Goal: Navigation & Orientation: Find specific page/section

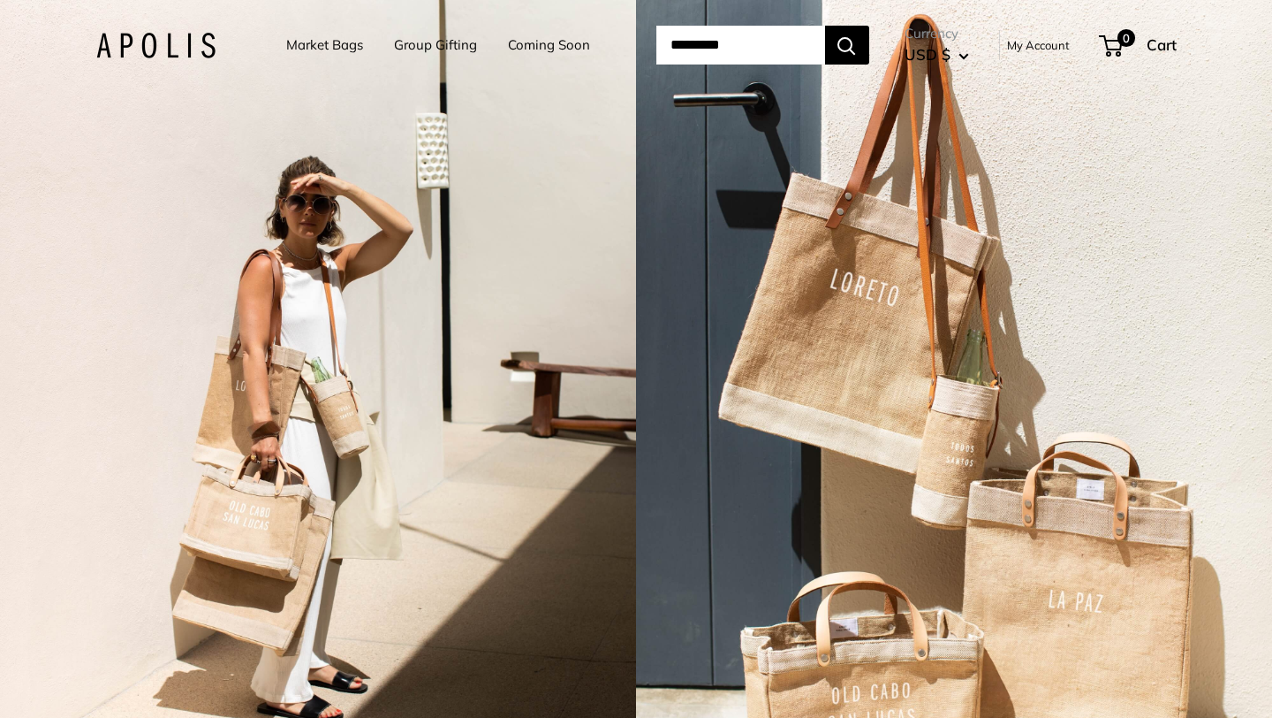
click at [295, 45] on link "Market Bags" at bounding box center [324, 45] width 77 height 25
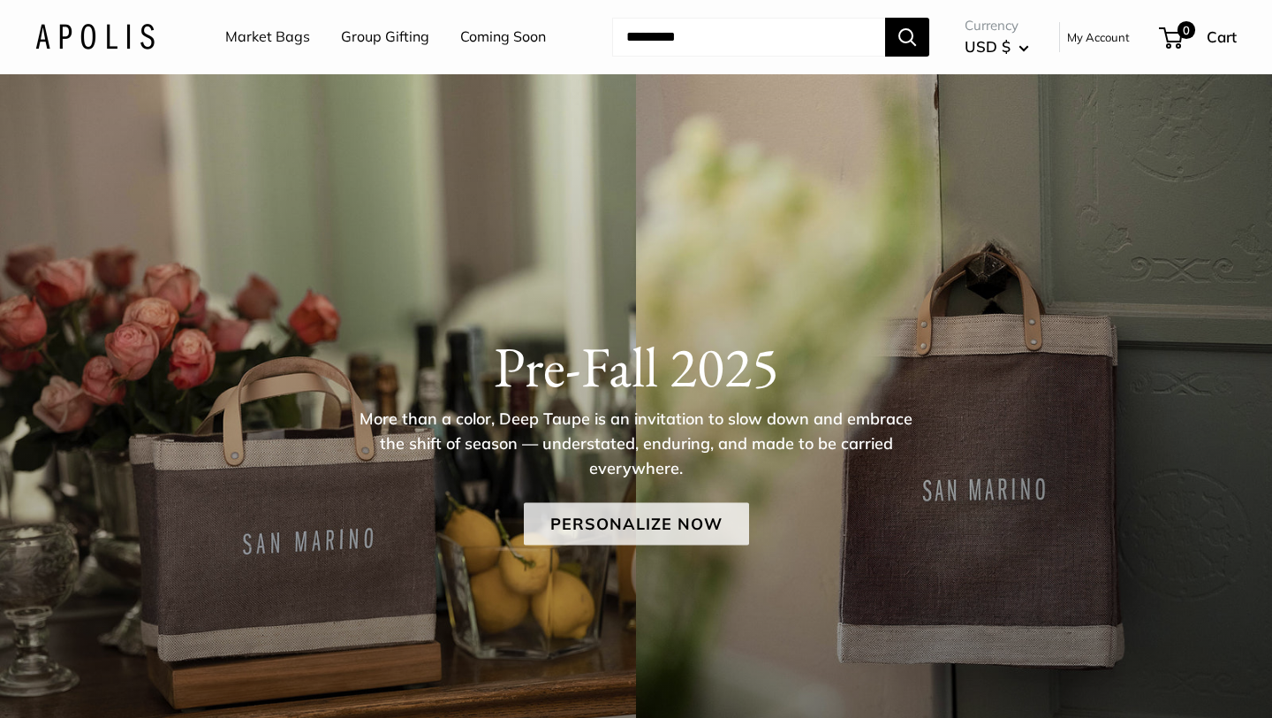
click at [615, 534] on link "Personalize Now" at bounding box center [636, 523] width 225 height 42
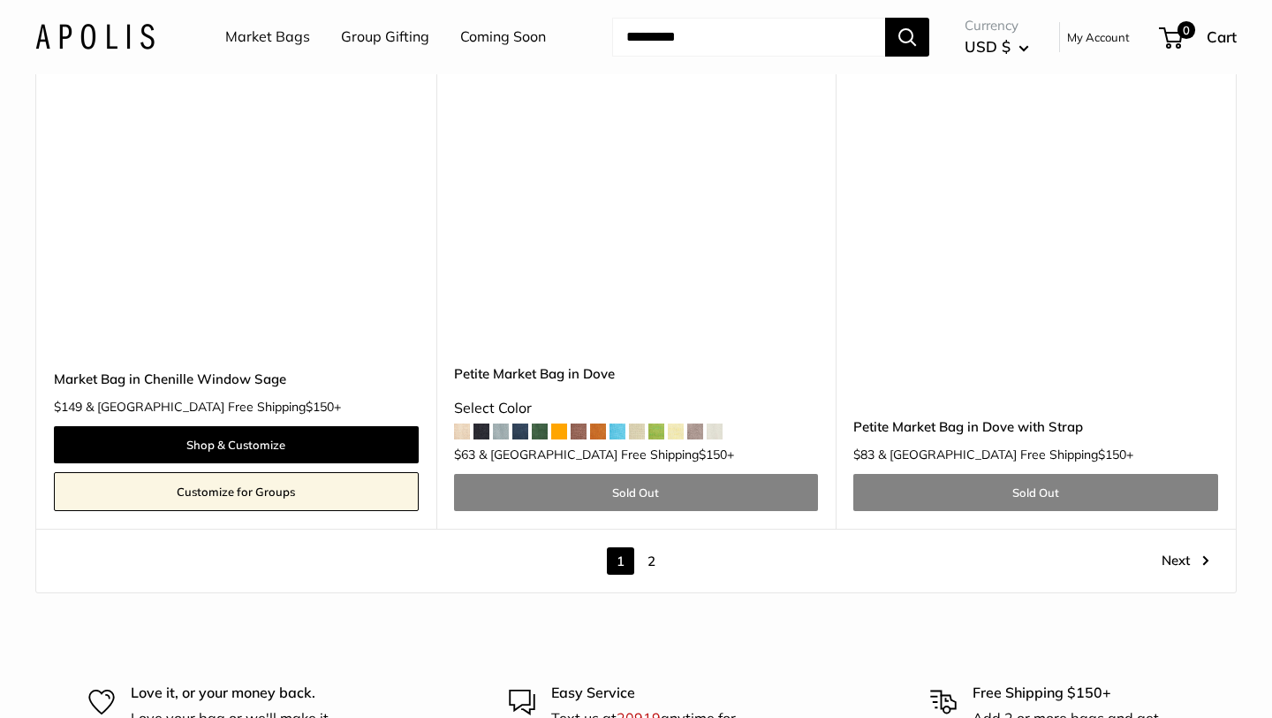
scroll to position [10004, 0]
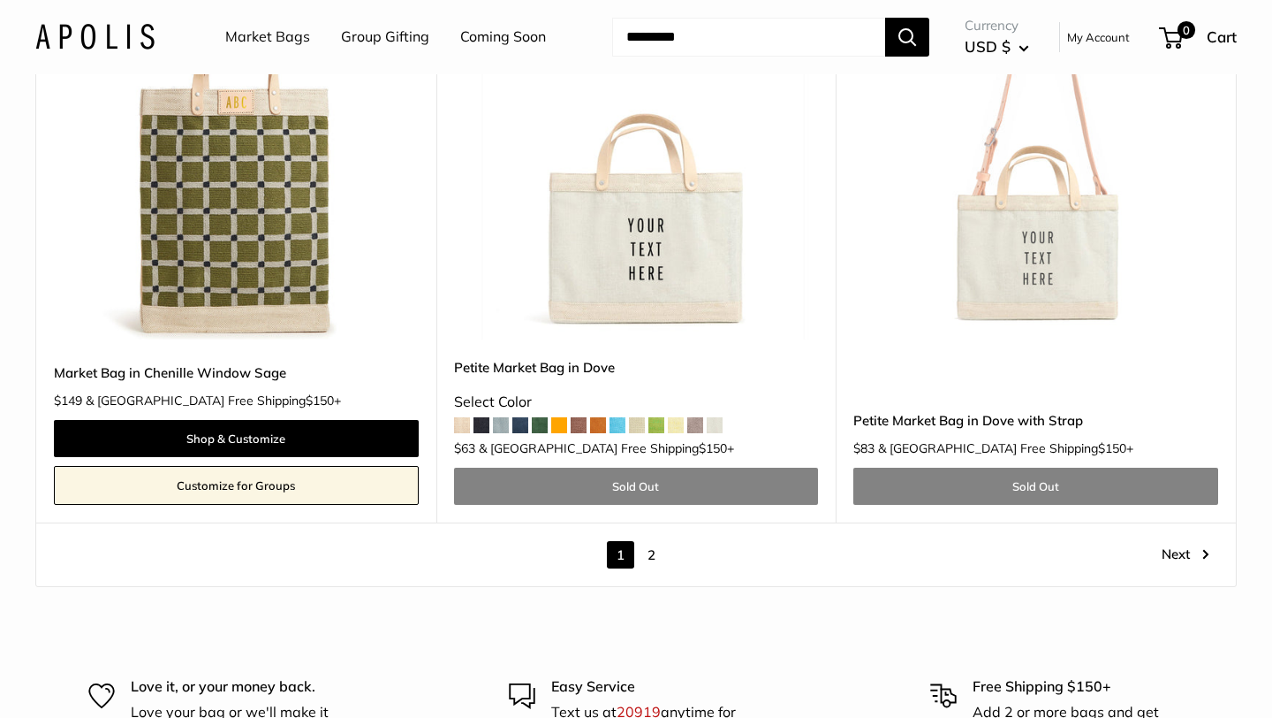
click at [1177, 547] on div "1 2 Page 1 / 2 Next" at bounding box center [636, 554] width 1200 height 64
click at [1177, 541] on link "Next" at bounding box center [1186, 554] width 48 height 27
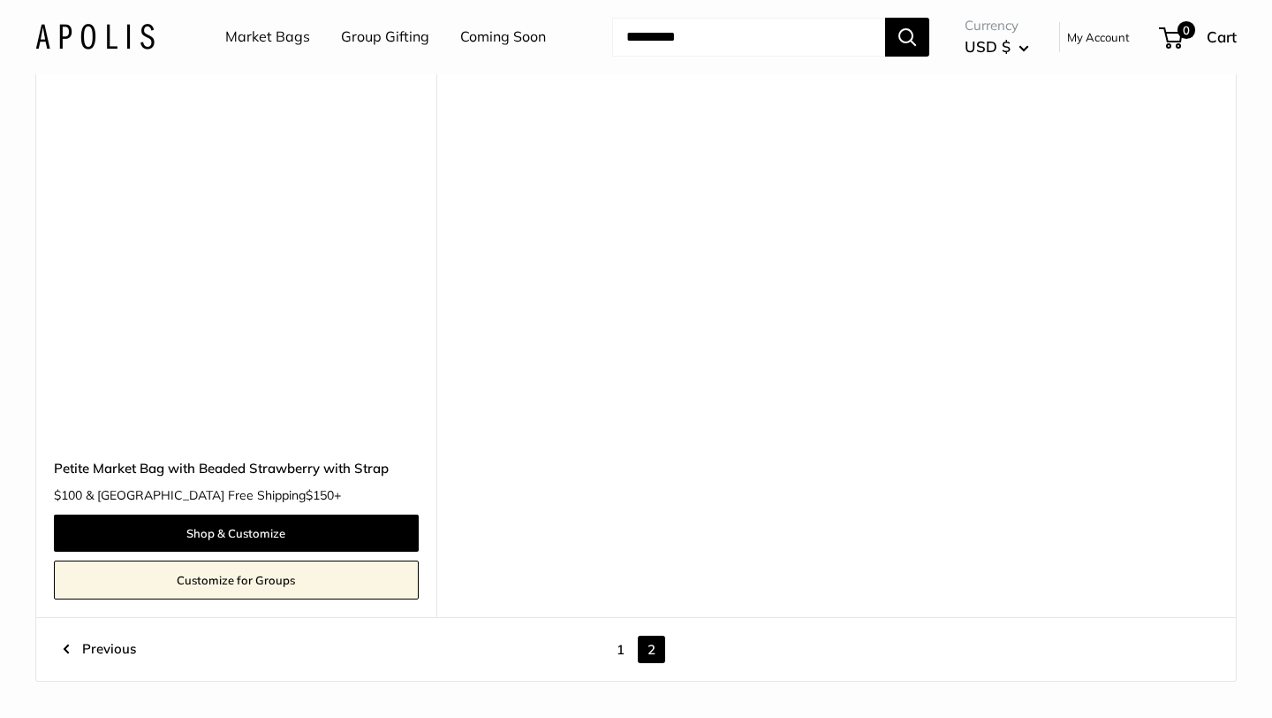
scroll to position [3432, 0]
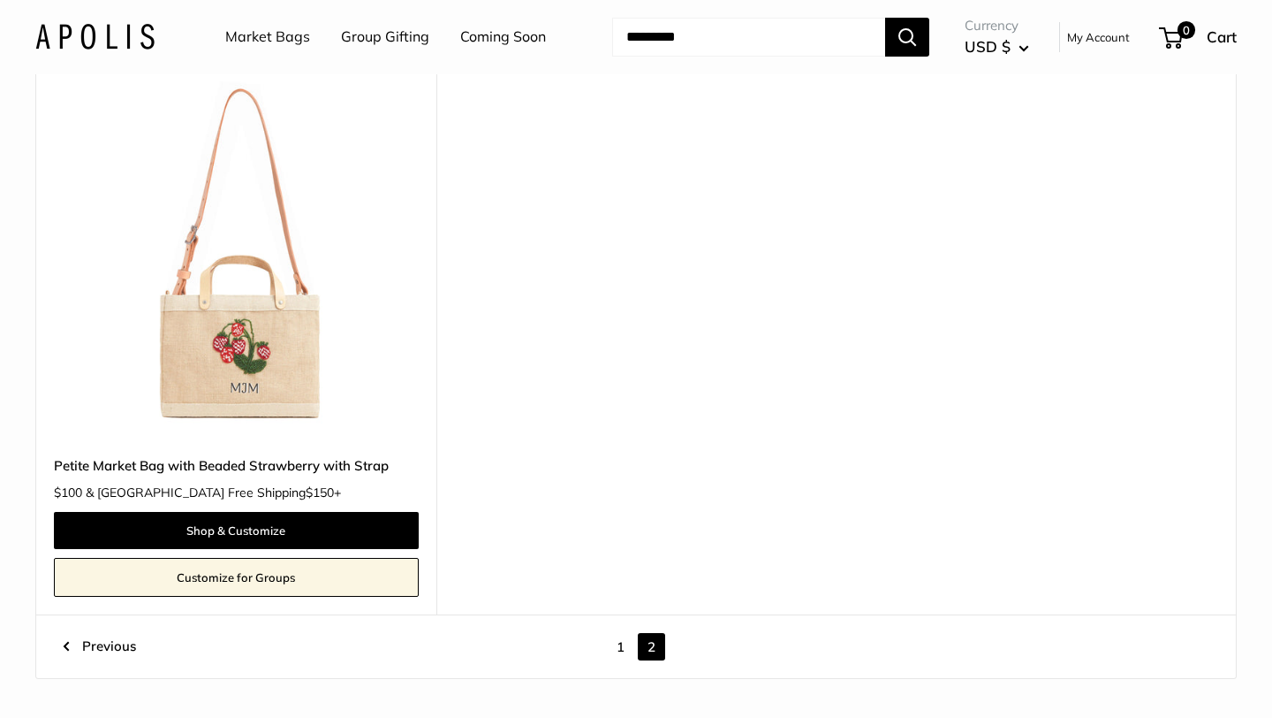
scroll to position [4106, 0]
